Goal: Navigation & Orientation: Find specific page/section

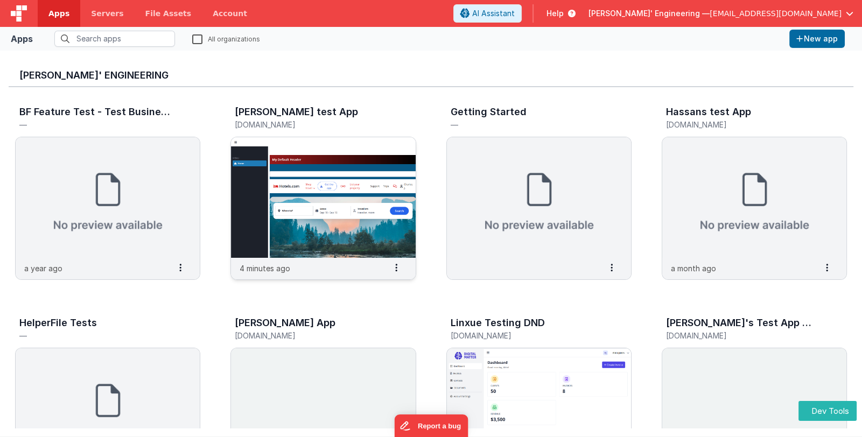
click at [332, 166] on img at bounding box center [323, 197] width 184 height 121
click at [175, 260] on span at bounding box center [180, 268] width 25 height 18
click at [163, 167] on img at bounding box center [108, 197] width 184 height 121
click at [181, 268] on icon at bounding box center [180, 267] width 2 height 1
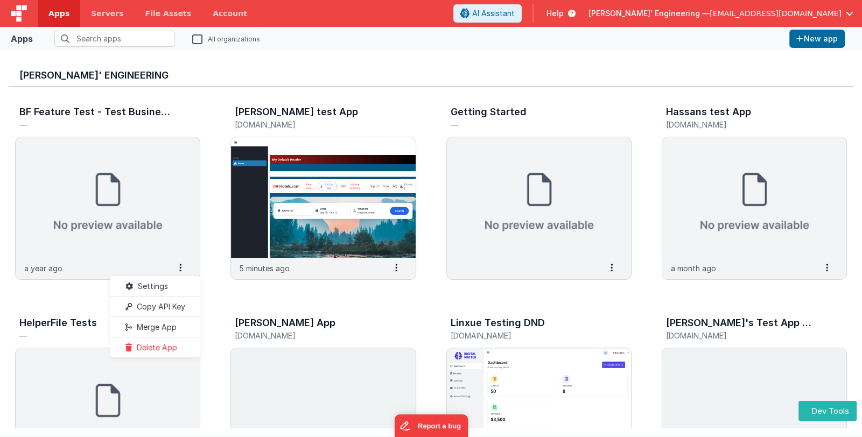
click at [320, 221] on img at bounding box center [323, 197] width 184 height 121
click at [509, 193] on img at bounding box center [539, 197] width 184 height 121
click at [519, 209] on img at bounding box center [539, 197] width 184 height 121
click at [396, 268] on icon at bounding box center [396, 267] width 2 height 1
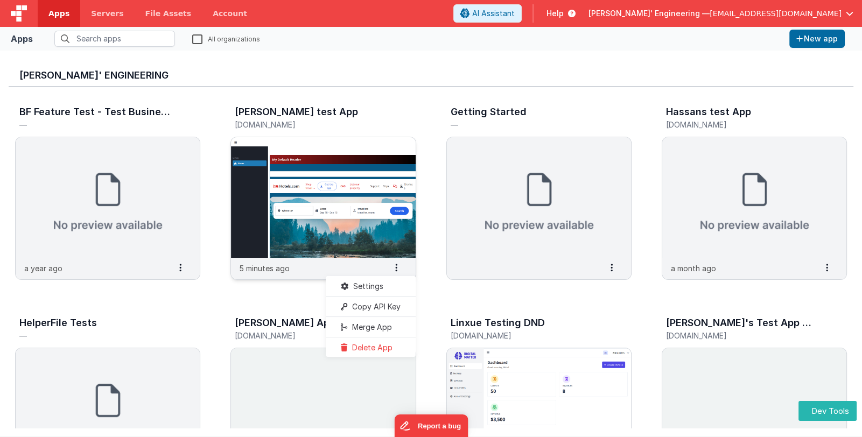
click at [344, 271] on div "5 minutes ago Settings Copy API Key Merge App Delete App" at bounding box center [323, 269] width 184 height 22
click at [398, 271] on span at bounding box center [396, 268] width 25 height 18
click at [378, 289] on span "Settings" at bounding box center [368, 285] width 30 height 9
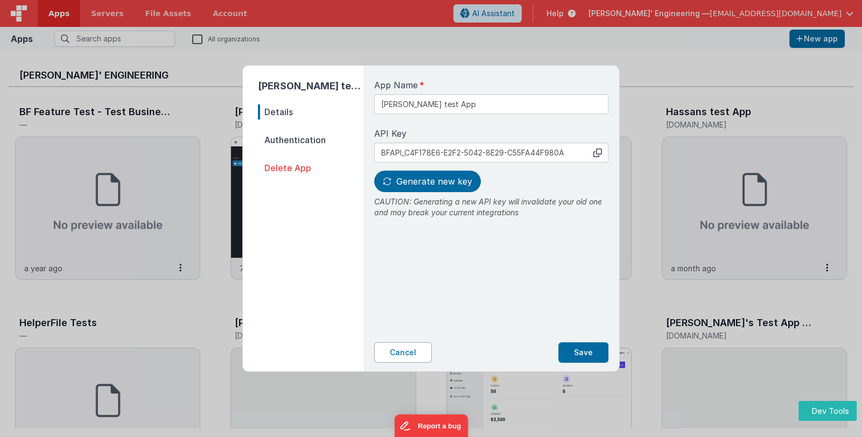
click at [408, 358] on button "Cancel" at bounding box center [403, 352] width 58 height 20
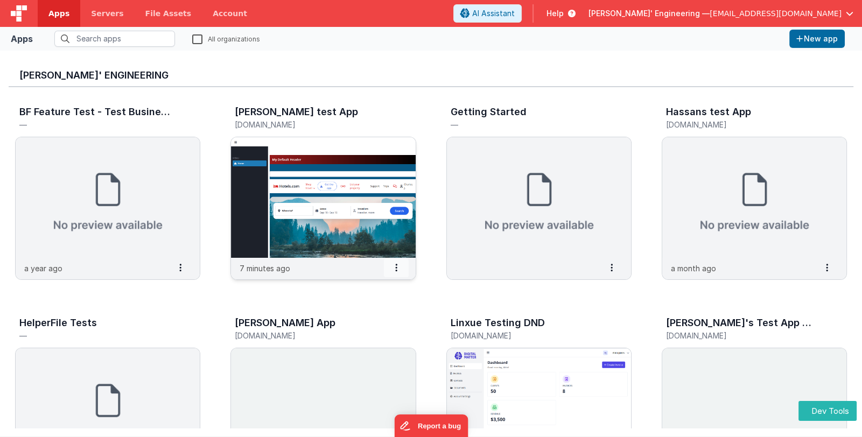
click at [397, 268] on icon at bounding box center [396, 267] width 2 height 1
click at [390, 309] on span "Copy API Key" at bounding box center [376, 306] width 48 height 9
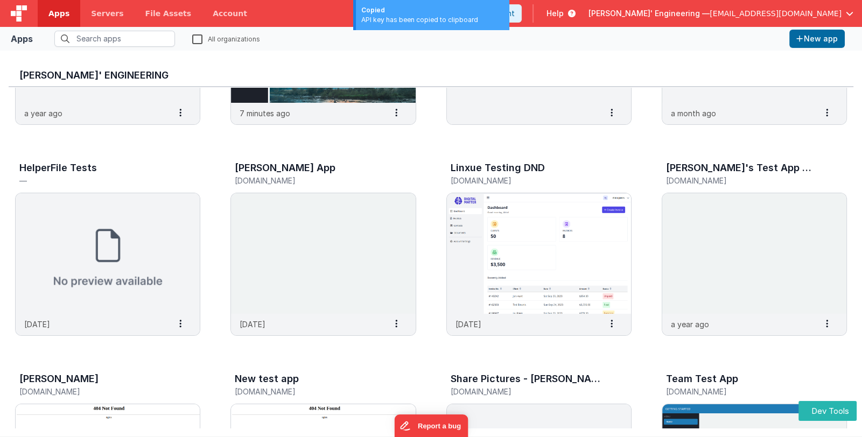
scroll to position [161, 0]
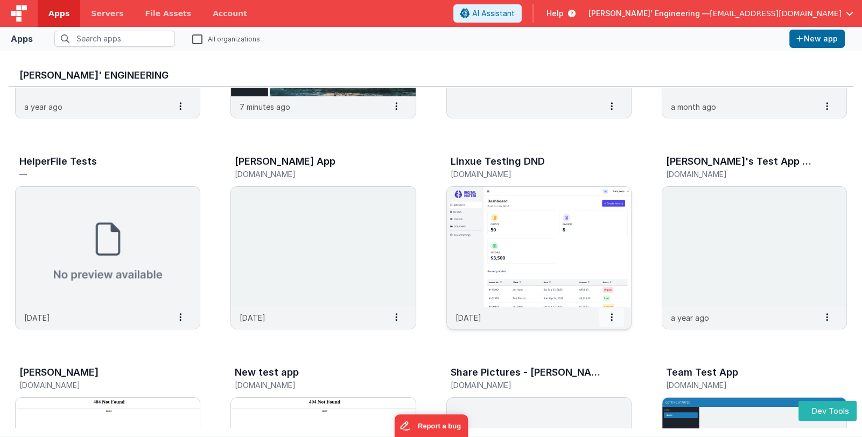
click at [617, 319] on span at bounding box center [611, 317] width 25 height 18
click at [592, 397] on span "Delete App" at bounding box center [587, 396] width 40 height 9
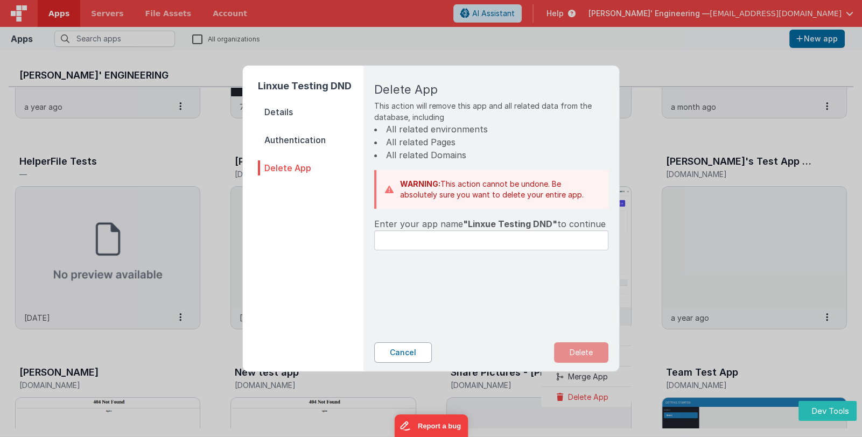
click at [393, 349] on button "Cancel" at bounding box center [403, 352] width 58 height 20
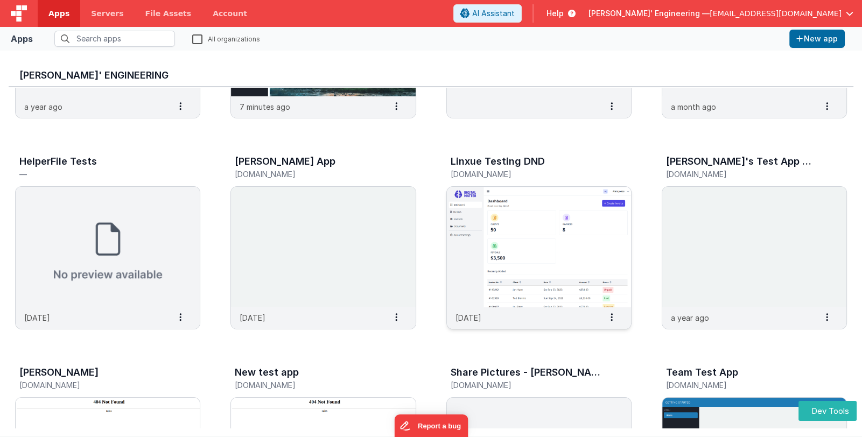
click at [552, 267] on img at bounding box center [539, 247] width 184 height 121
click at [540, 206] on img at bounding box center [539, 247] width 184 height 121
click at [501, 198] on img at bounding box center [539, 247] width 184 height 121
click at [522, 317] on div "20 days ago Settings Copy API Key Merge App Delete App" at bounding box center [539, 318] width 184 height 22
click at [520, 242] on img at bounding box center [539, 247] width 184 height 121
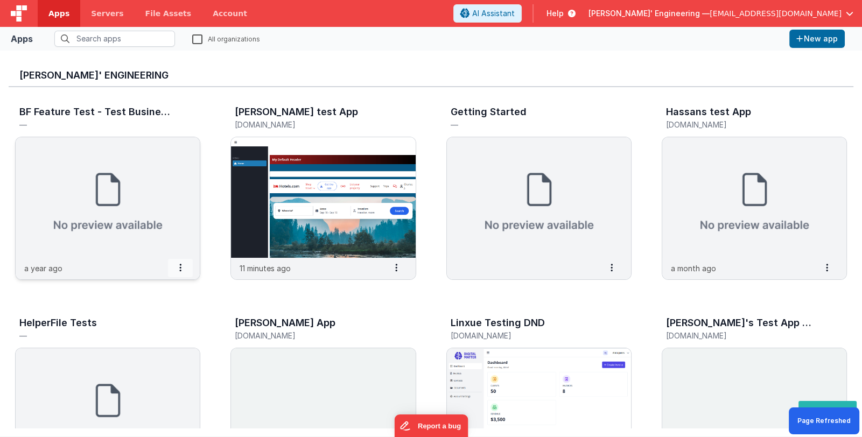
click at [182, 269] on span at bounding box center [180, 268] width 25 height 18
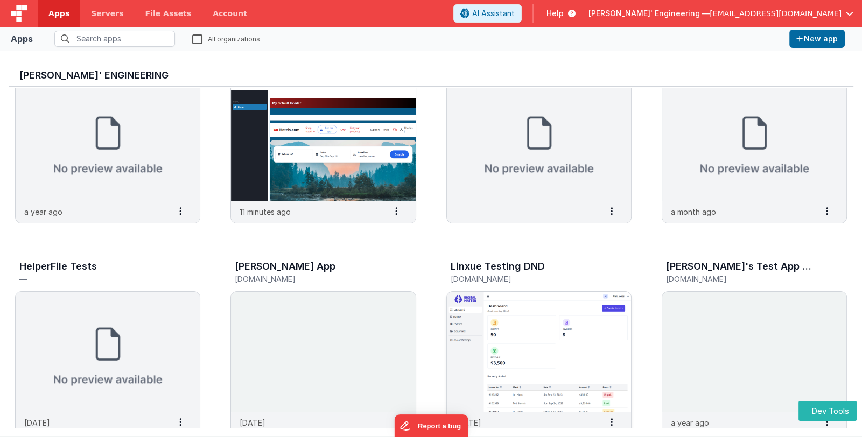
scroll to position [161, 0]
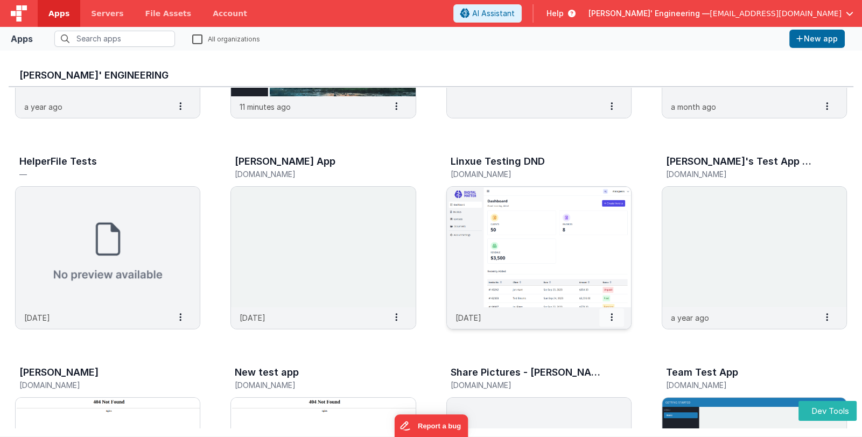
click at [611, 317] on icon at bounding box center [611, 317] width 2 height 1
click at [601, 333] on slot "Settings" at bounding box center [586, 336] width 60 height 16
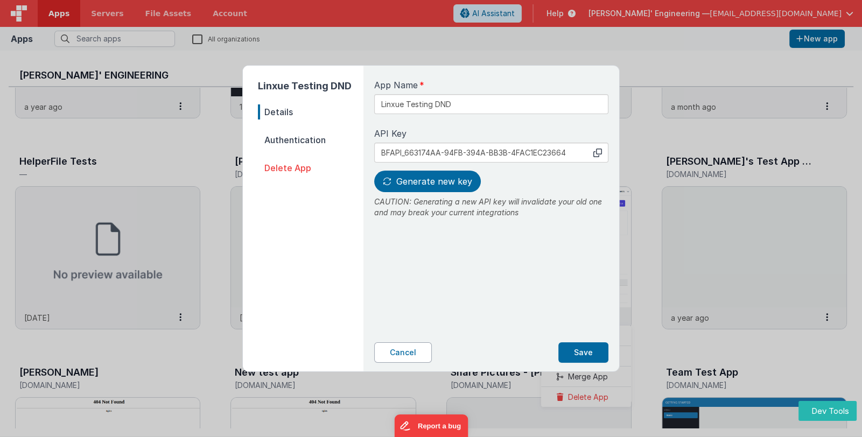
click at [381, 351] on button "Cancel" at bounding box center [403, 352] width 58 height 20
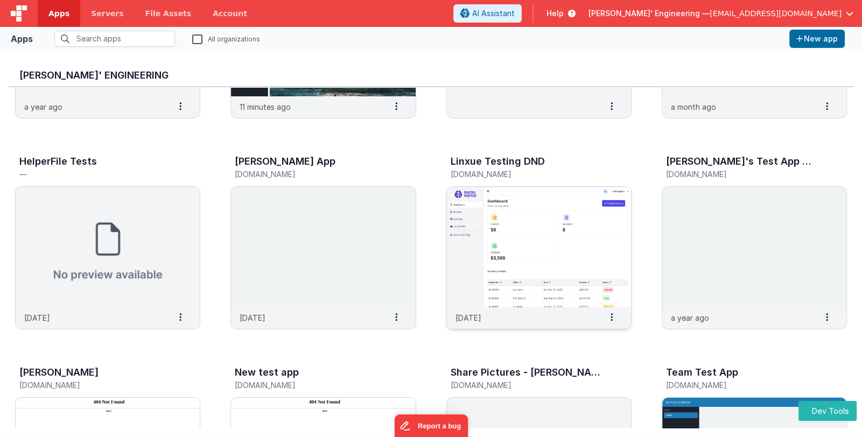
click at [550, 244] on img at bounding box center [539, 247] width 184 height 121
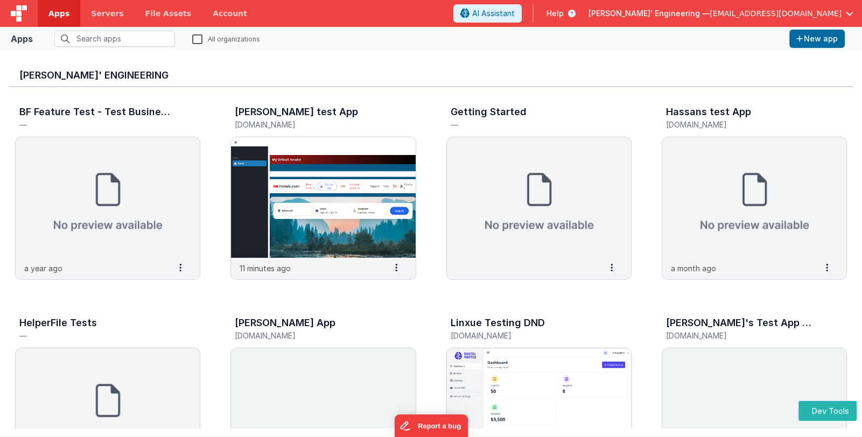
click at [556, 387] on img at bounding box center [539, 408] width 184 height 121
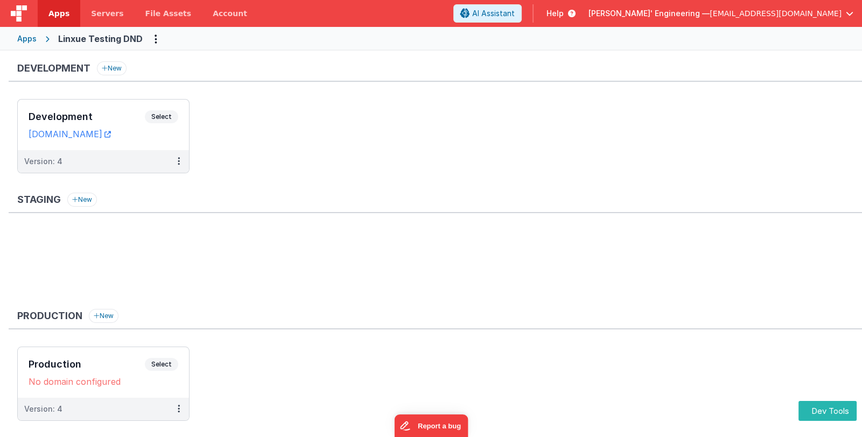
click at [30, 39] on div "Apps" at bounding box center [26, 38] width 19 height 11
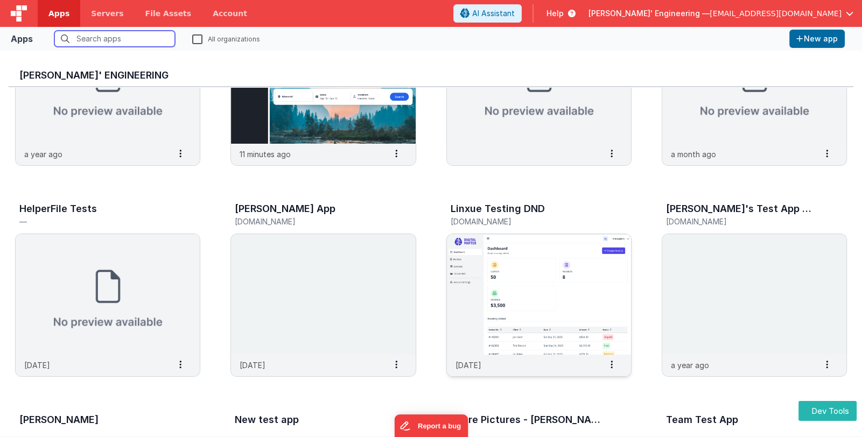
scroll to position [215, 0]
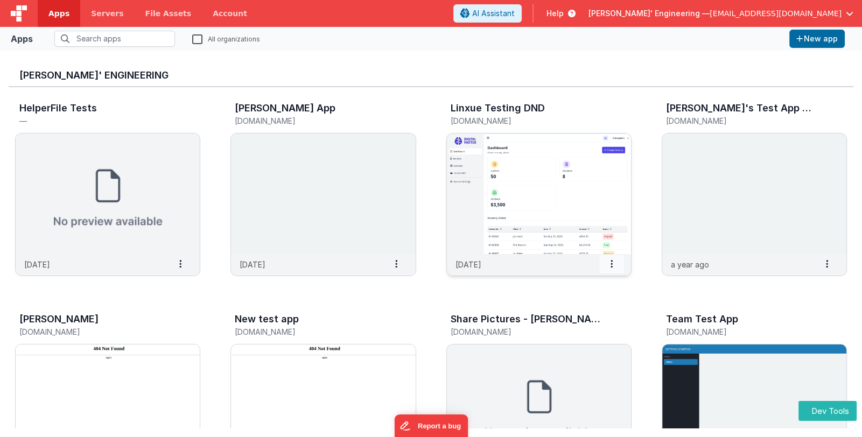
click at [611, 264] on icon at bounding box center [611, 264] width 2 height 1
click at [617, 263] on span at bounding box center [611, 264] width 25 height 18
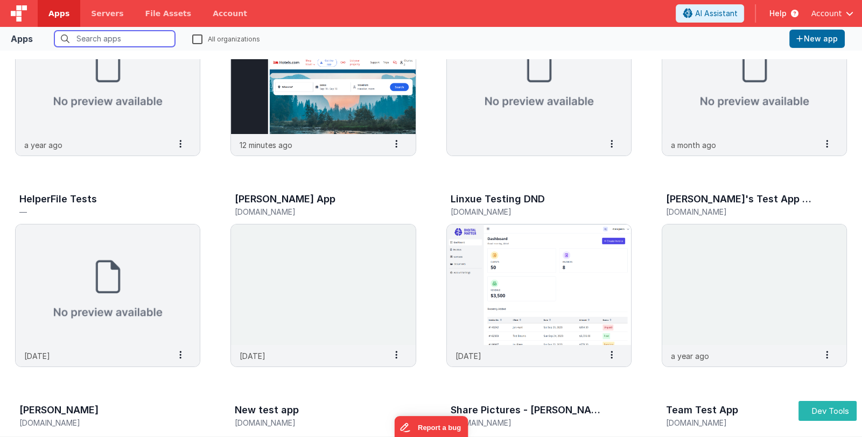
scroll to position [107, 0]
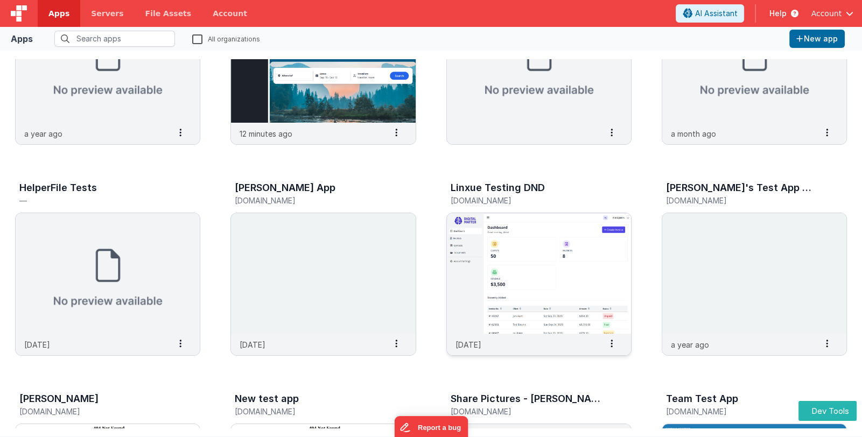
click at [522, 265] on img at bounding box center [539, 273] width 184 height 121
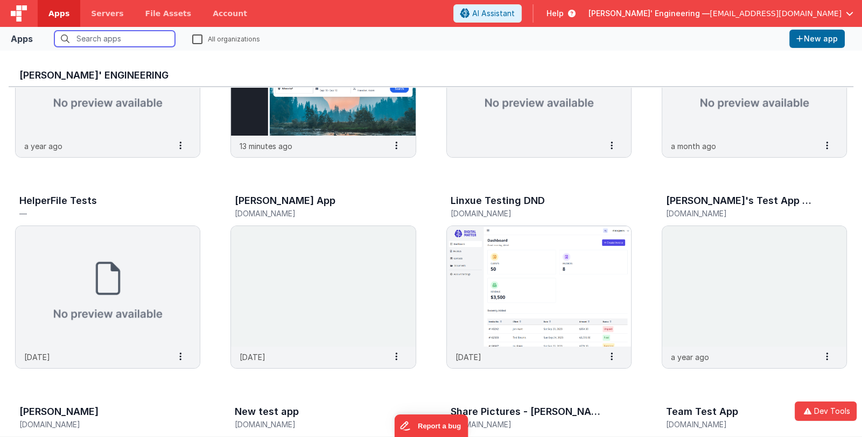
scroll to position [161, 0]
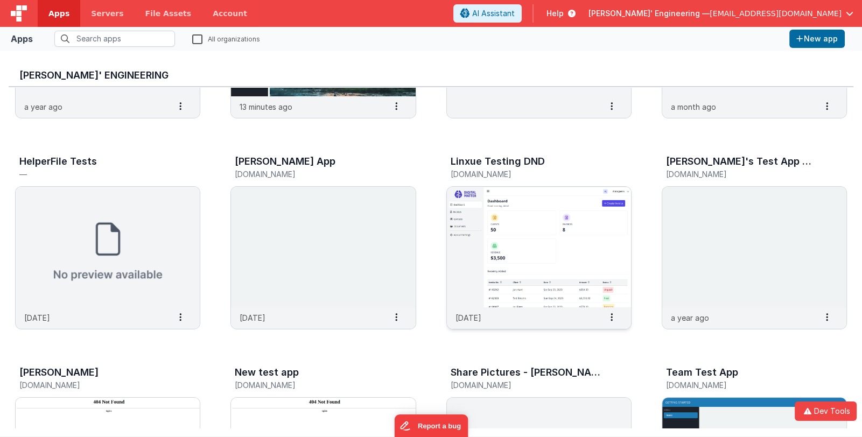
click at [553, 260] on img at bounding box center [539, 247] width 184 height 121
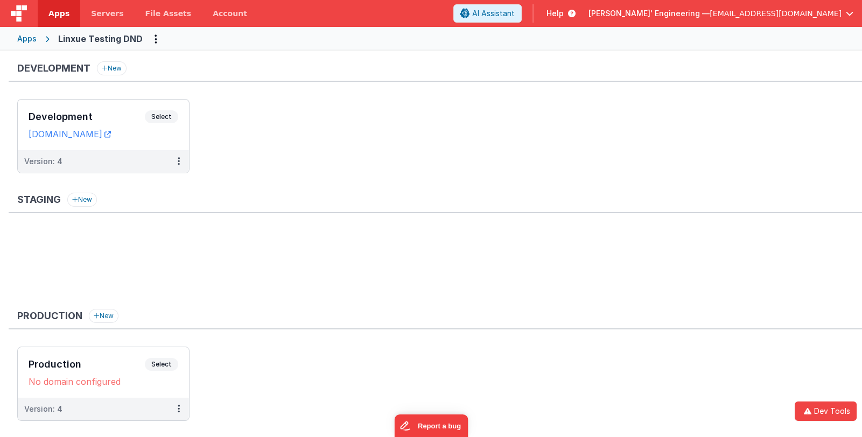
click at [21, 38] on div "Apps" at bounding box center [26, 38] width 19 height 11
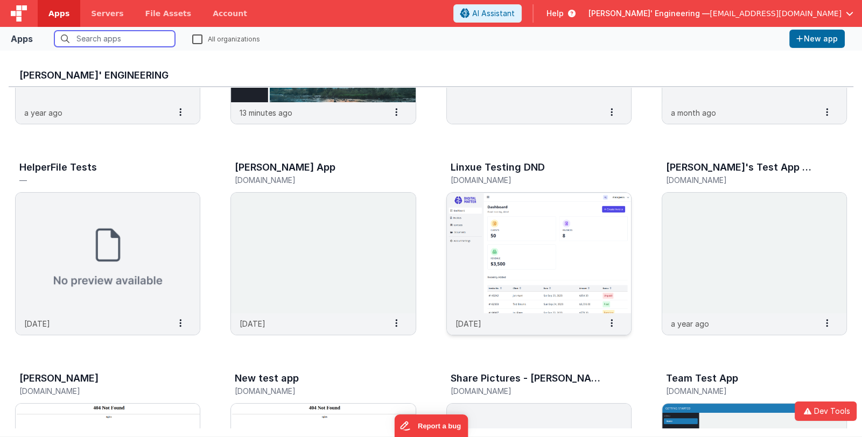
scroll to position [161, 0]
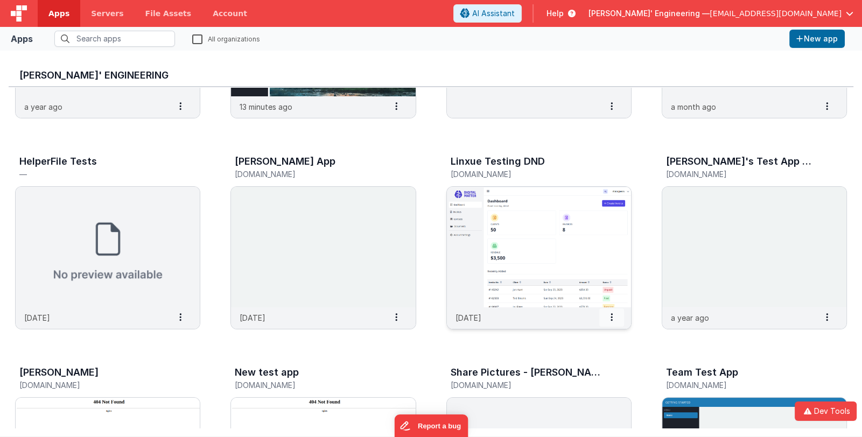
click at [609, 319] on span at bounding box center [611, 317] width 25 height 18
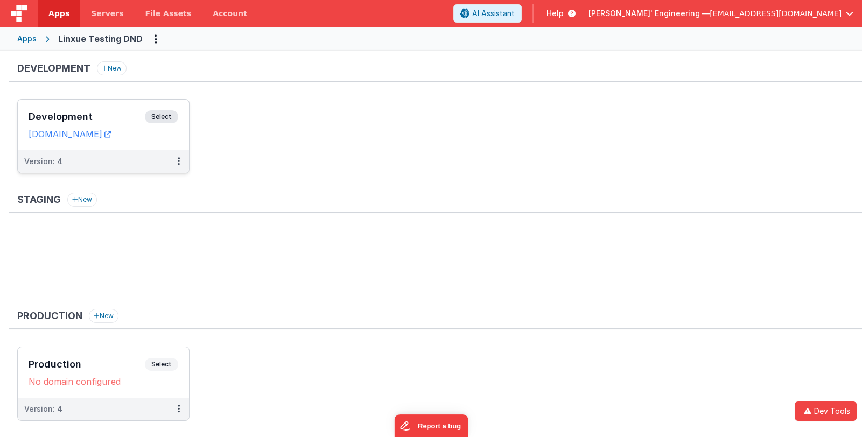
click at [97, 112] on h3 "Development" at bounding box center [87, 116] width 116 height 11
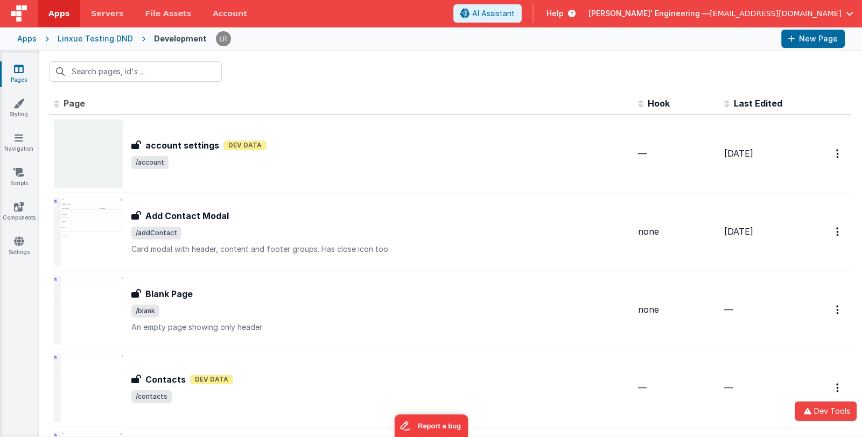
click at [112, 41] on div "Linxue Testing DND" at bounding box center [95, 38] width 75 height 11
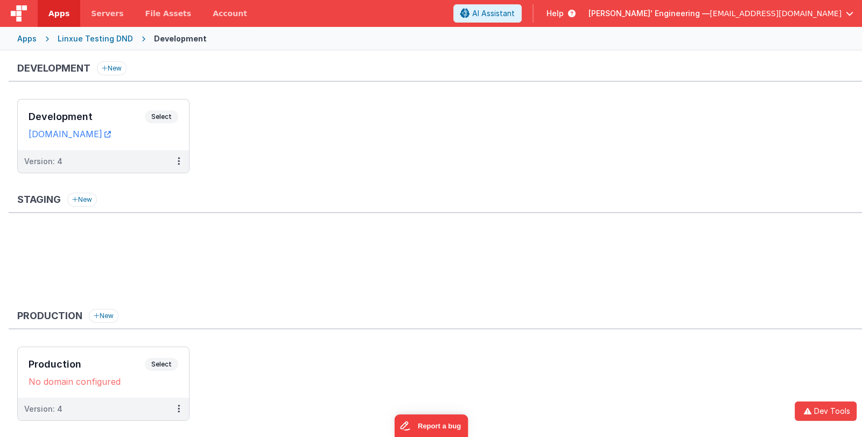
click at [25, 41] on div "Apps" at bounding box center [26, 38] width 19 height 11
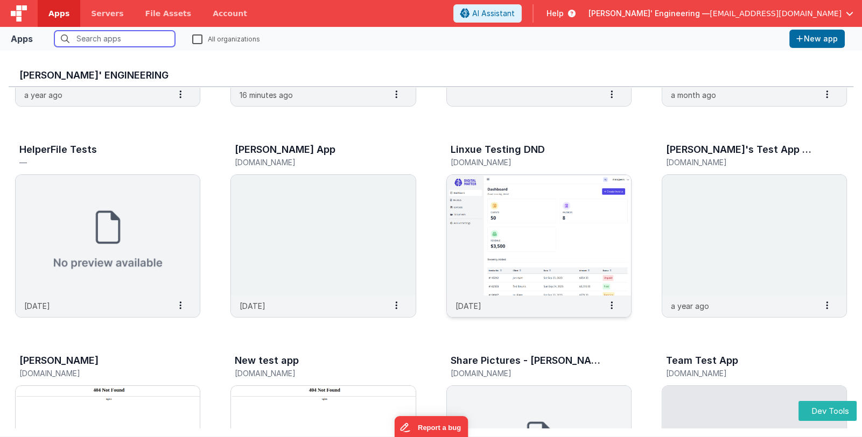
scroll to position [188, 0]
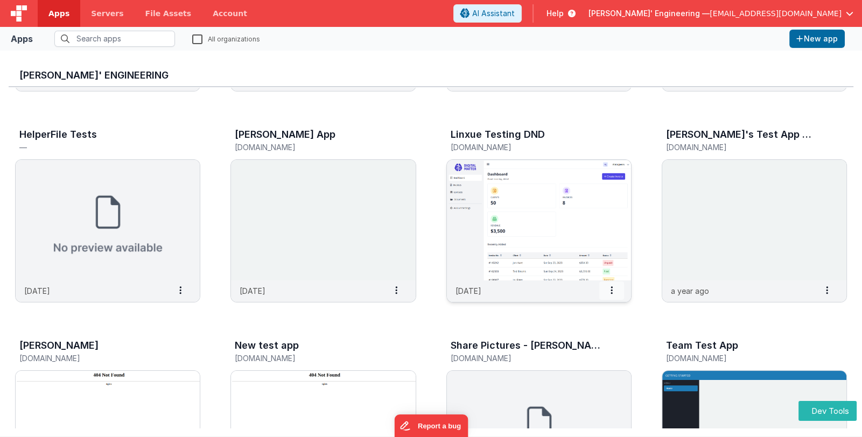
click at [615, 284] on span at bounding box center [611, 290] width 25 height 18
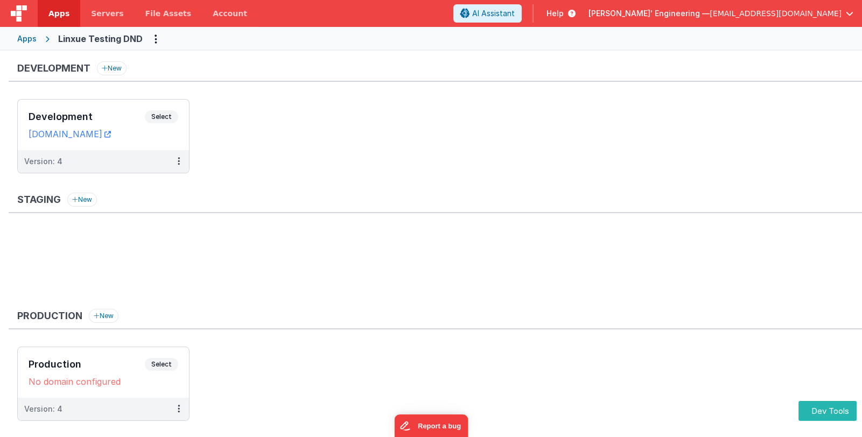
click at [30, 40] on div "Apps" at bounding box center [26, 38] width 19 height 11
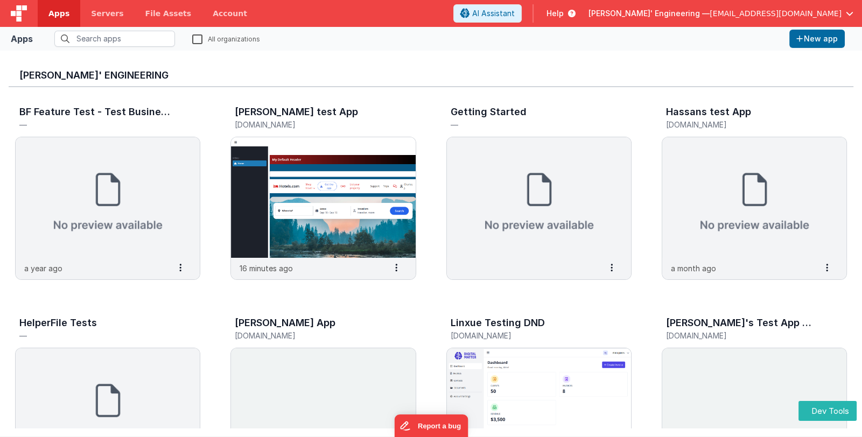
click at [565, 368] on img at bounding box center [539, 408] width 184 height 121
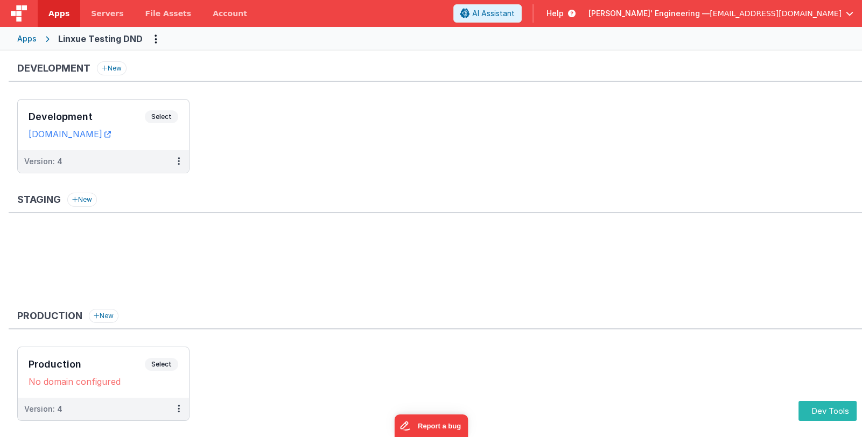
click at [31, 36] on div "Apps" at bounding box center [26, 38] width 19 height 11
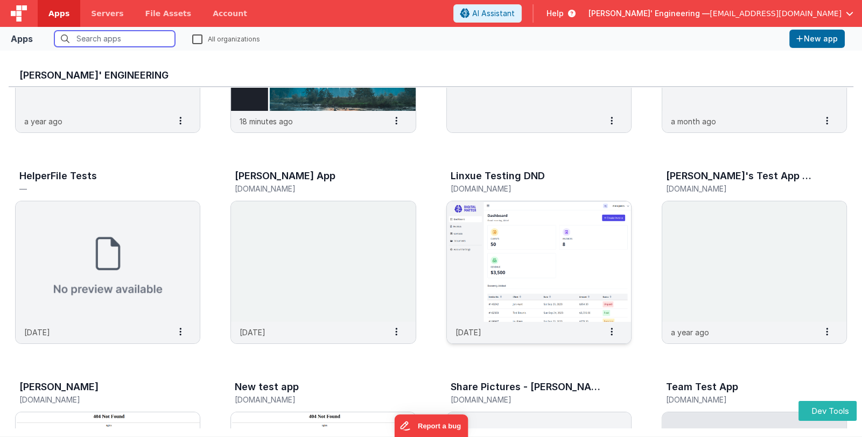
scroll to position [161, 0]
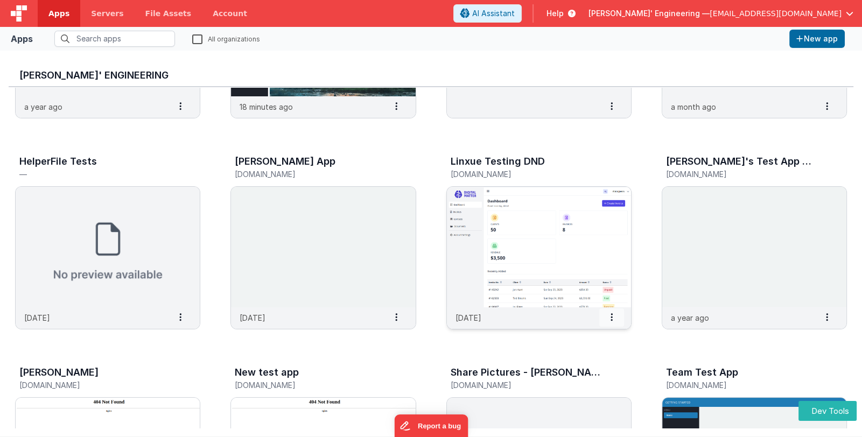
click at [611, 317] on icon at bounding box center [611, 317] width 2 height 1
click at [609, 314] on span at bounding box center [611, 317] width 25 height 18
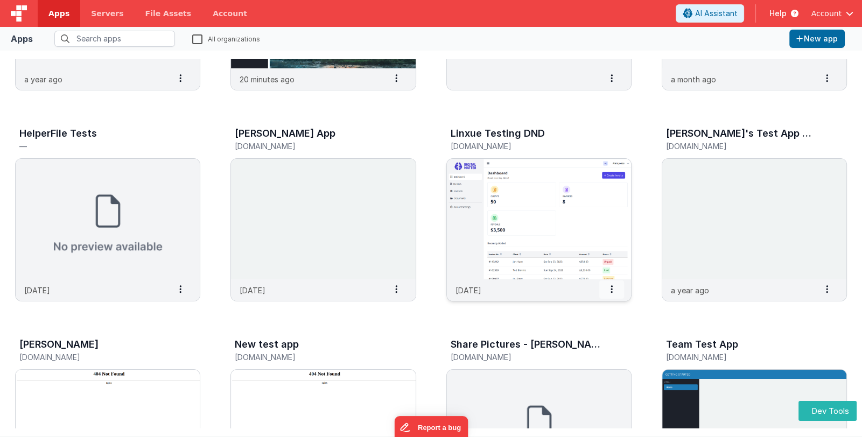
click at [615, 292] on span at bounding box center [611, 289] width 25 height 18
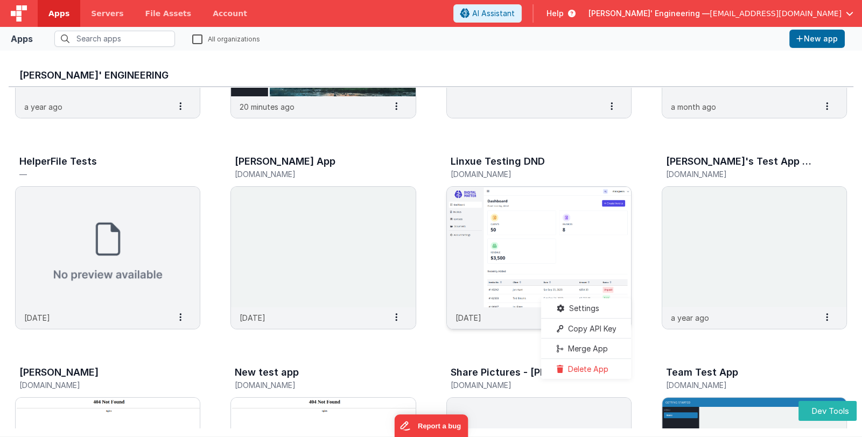
scroll to position [189, 0]
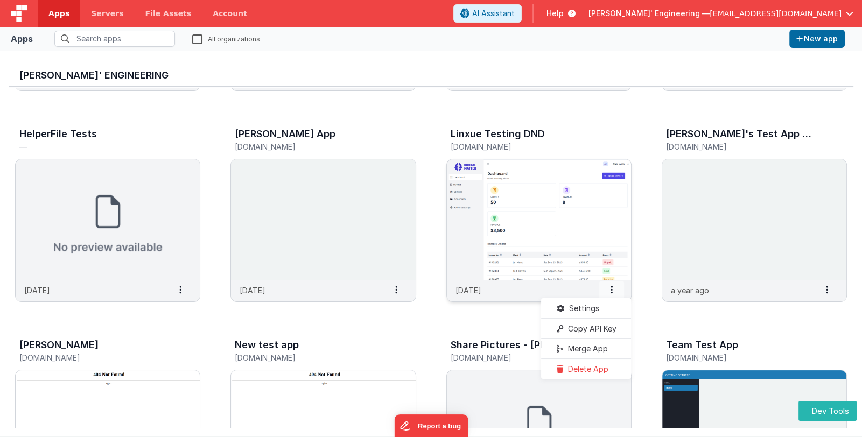
click at [613, 292] on span at bounding box center [611, 290] width 25 height 18
click at [562, 287] on div "20 days ago Settings Copy API Key Merge App Delete App" at bounding box center [539, 291] width 184 height 22
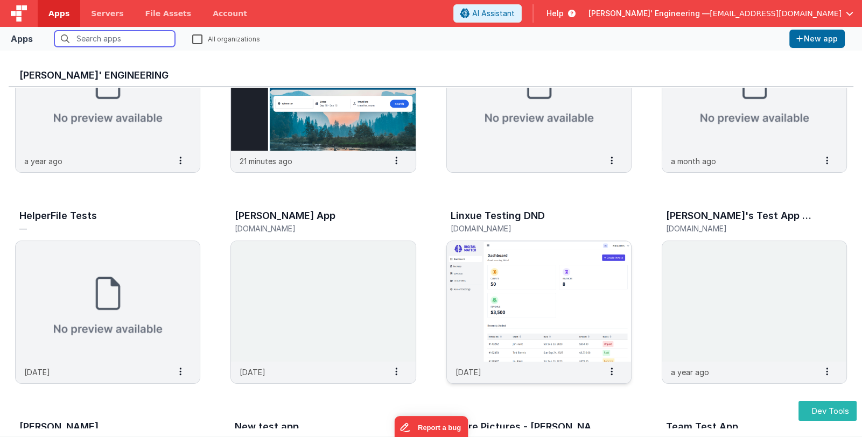
scroll to position [135, 0]
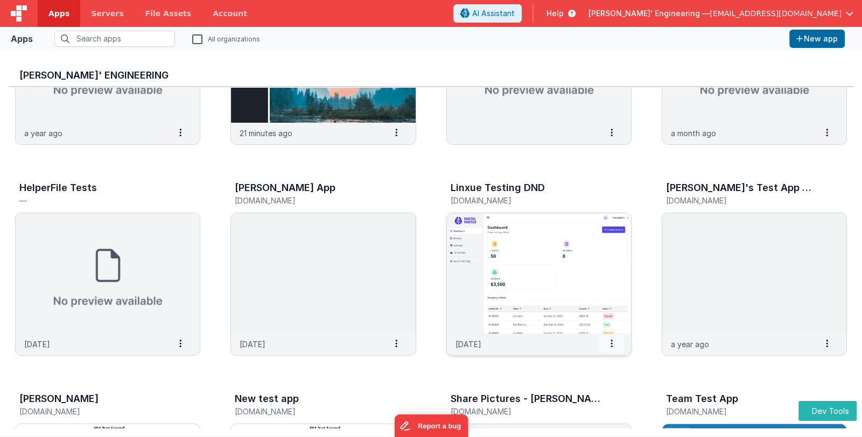
click at [608, 343] on span at bounding box center [611, 344] width 25 height 18
click at [654, 376] on div "BF Feature Test - Test Business File — a year ago Settings Copy API Key Merge A…" at bounding box center [431, 377] width 844 height 850
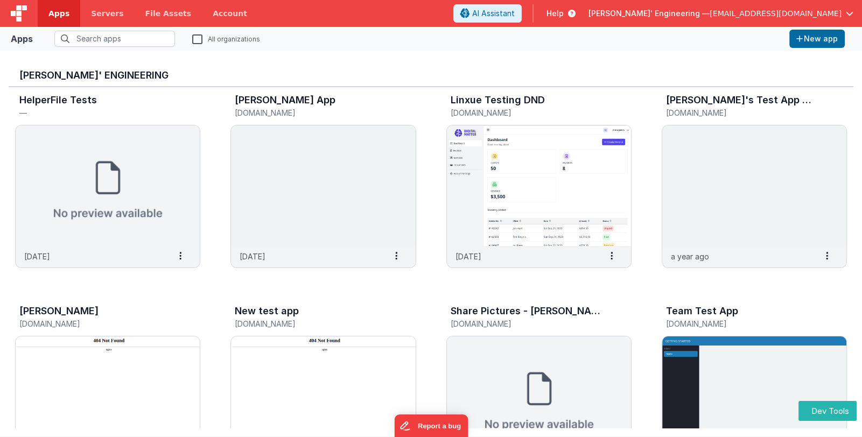
scroll to position [243, 0]
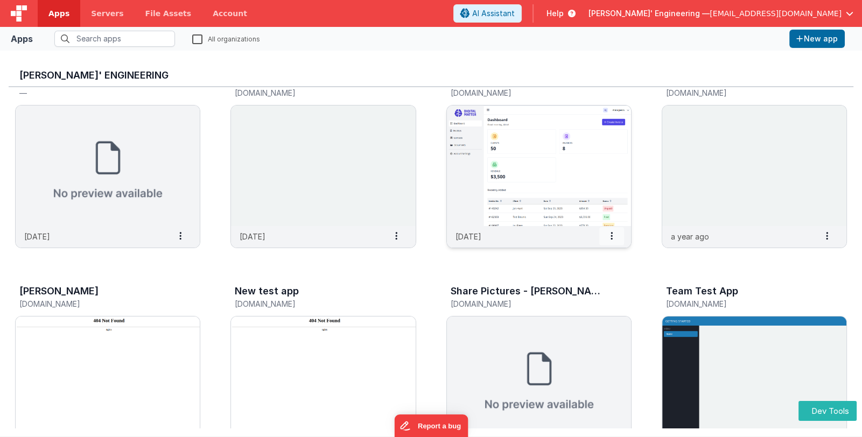
click at [616, 237] on span at bounding box center [611, 236] width 25 height 18
click at [511, 266] on div "BF Feature Test - Test Business File — a year ago Settings Copy API Key Merge A…" at bounding box center [431, 269] width 844 height 850
click at [615, 237] on span at bounding box center [611, 236] width 25 height 18
click at [574, 182] on img at bounding box center [539, 165] width 184 height 121
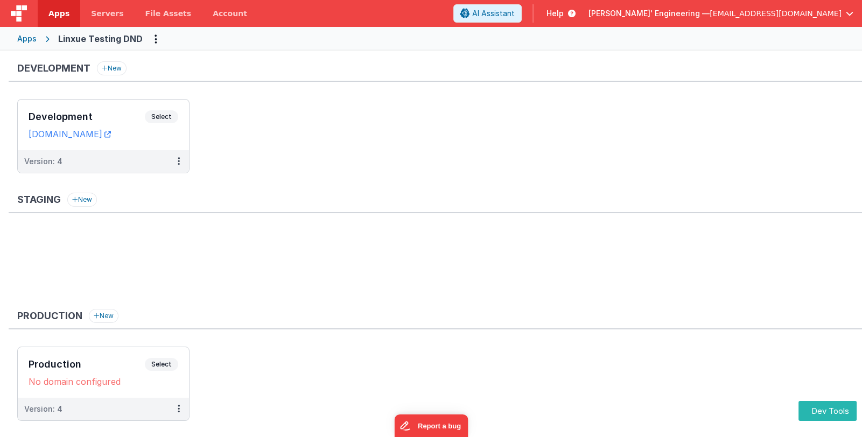
click at [34, 37] on div "Apps" at bounding box center [26, 38] width 19 height 11
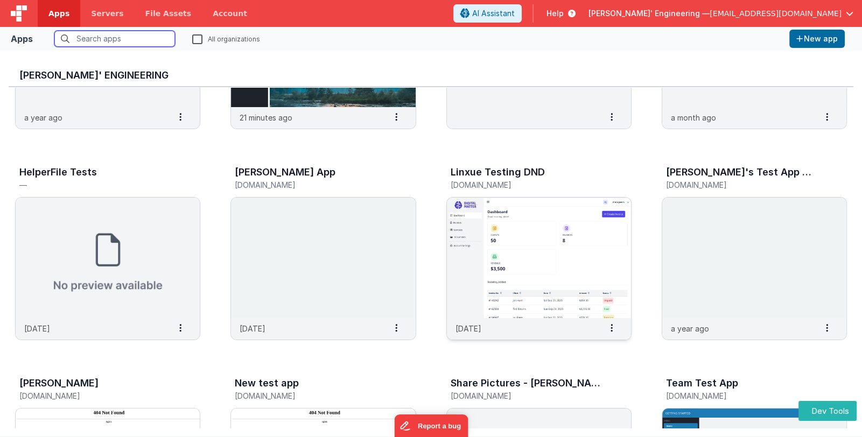
scroll to position [161, 0]
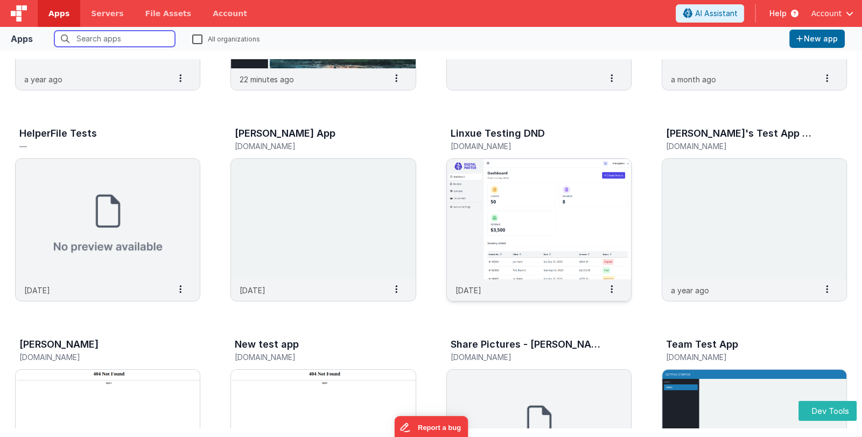
scroll to position [189, 0]
